Goal: Transaction & Acquisition: Subscribe to service/newsletter

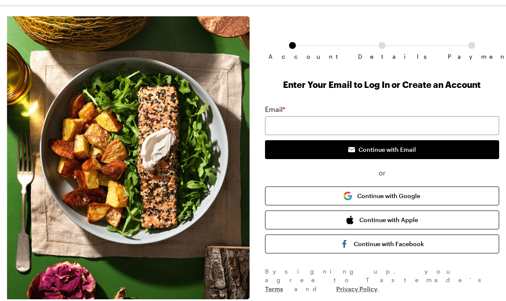
scroll to position [22, 0]
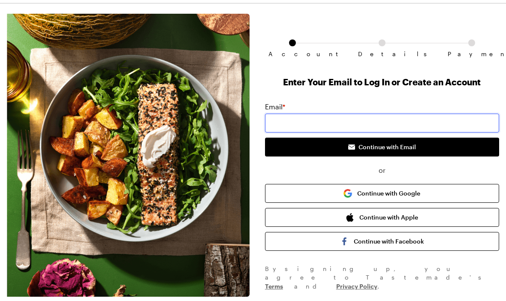
click at [391, 121] on input "email" at bounding box center [382, 123] width 234 height 19
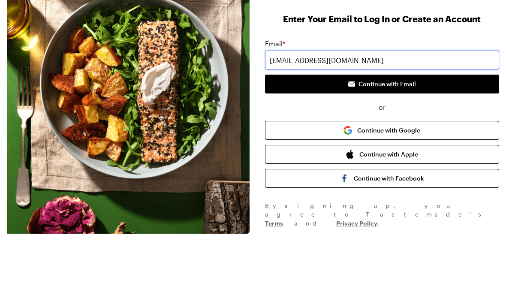
type input "[EMAIL_ADDRESS][DOMAIN_NAME]"
click at [406, 143] on span "Continue with Email" at bounding box center [386, 147] width 57 height 9
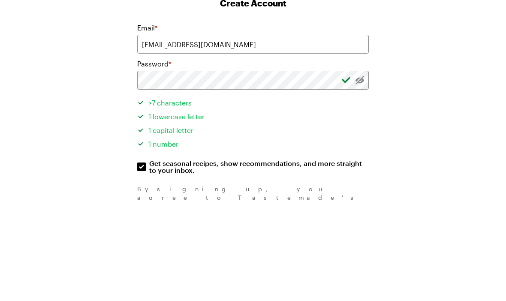
scroll to position [57, 0]
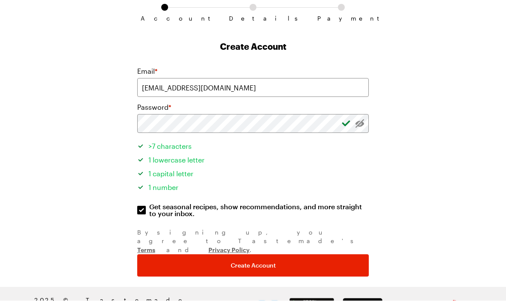
click at [275, 255] on button "Create Account" at bounding box center [253, 266] width 232 height 22
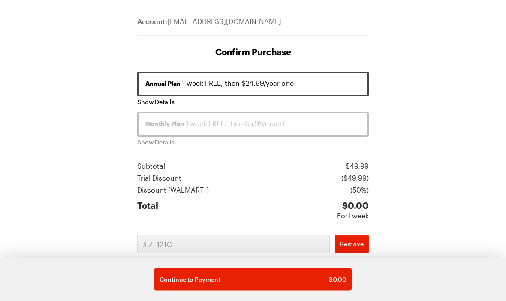
scroll to position [82, 0]
click at [169, 105] on span "Show Details" at bounding box center [155, 102] width 37 height 9
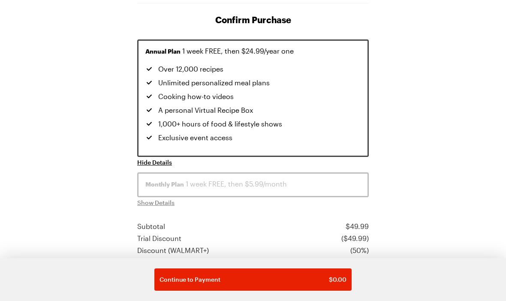
scroll to position [125, 0]
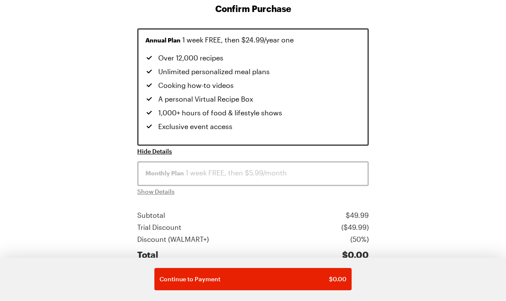
click at [192, 279] on span "Continue to Payment" at bounding box center [190, 279] width 61 height 9
